Goal: Information Seeking & Learning: Learn about a topic

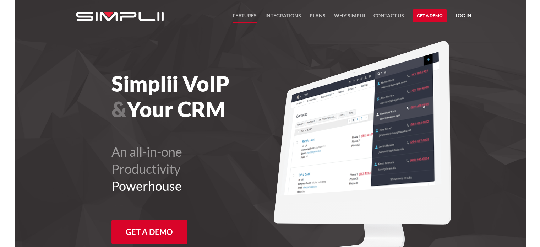
click at [253, 11] on link "FEATURES" at bounding box center [245, 17] width 24 height 12
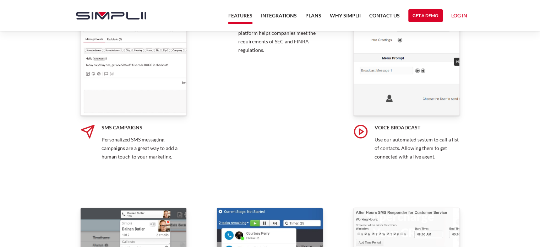
scroll to position [814, 0]
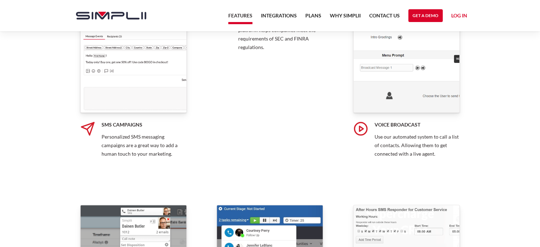
click at [142, 98] on img at bounding box center [133, 59] width 107 height 107
